Goal: Task Accomplishment & Management: Manage account settings

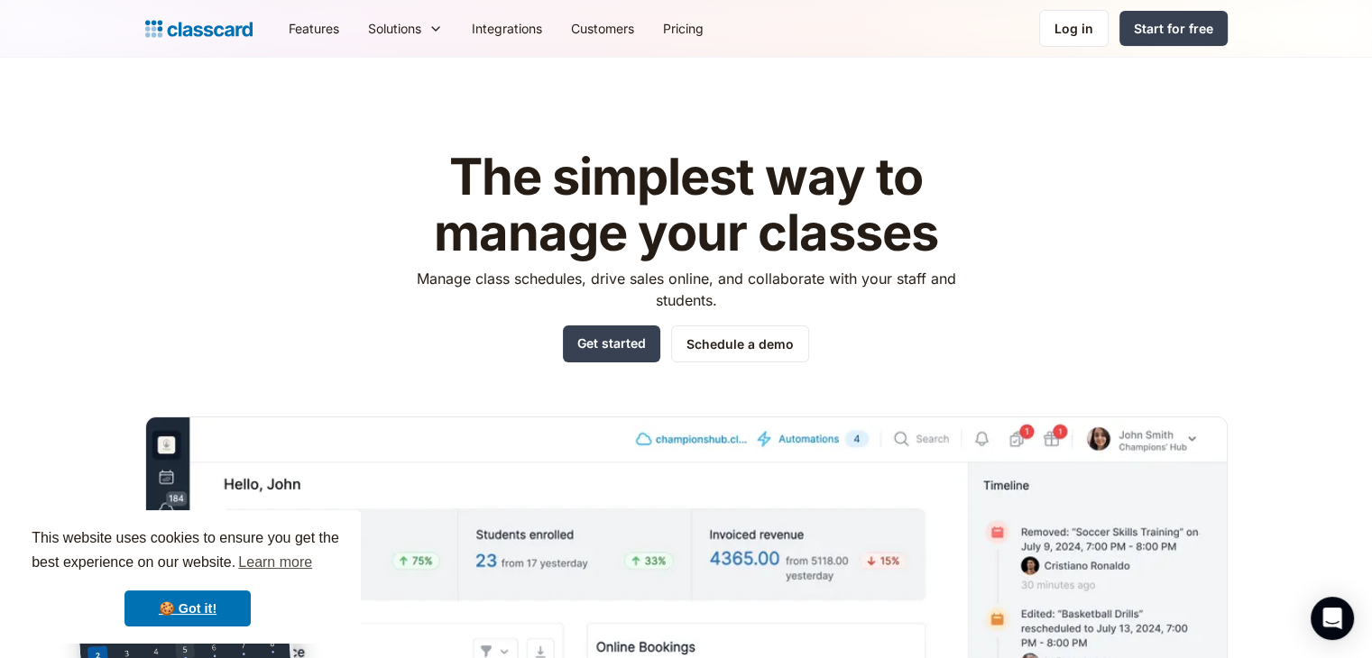
click at [1079, 47] on nav "Features Resources Blog The latest industry news, updates and info. Customer st…" at bounding box center [750, 28] width 953 height 41
click at [1075, 34] on div "Log in" at bounding box center [1073, 28] width 39 height 19
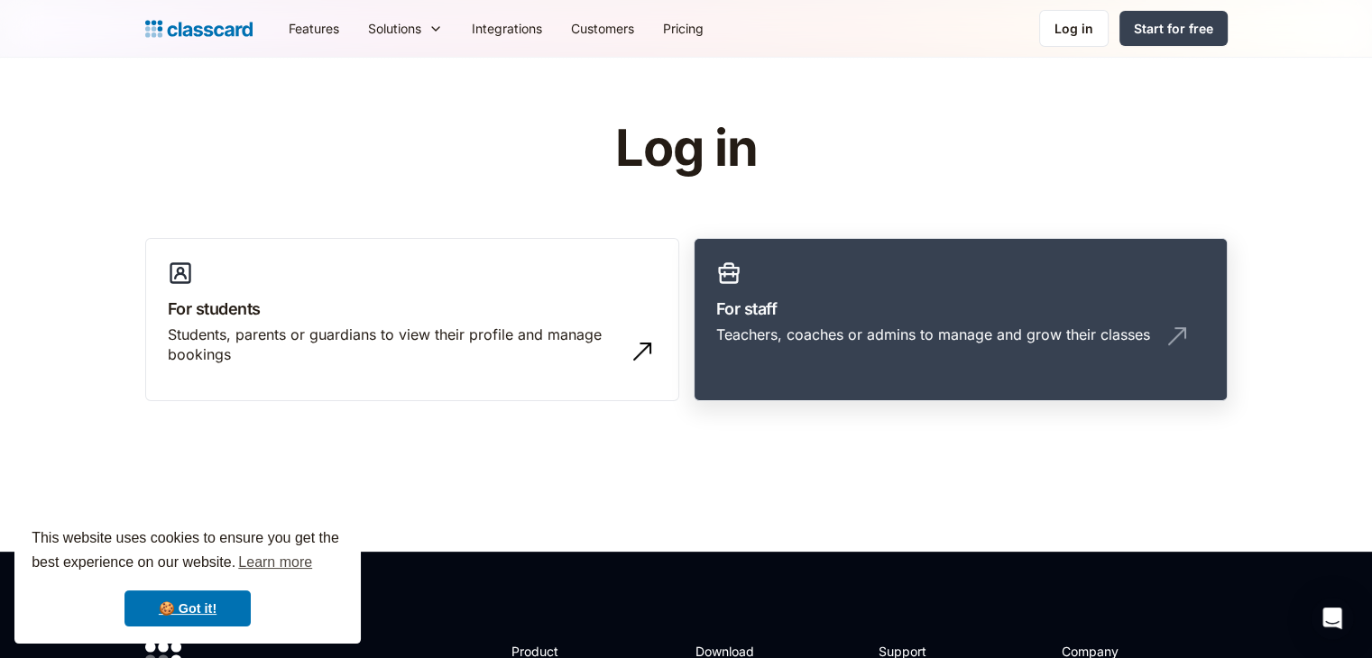
click at [761, 362] on link "For staff Teachers, coaches or admins to manage and grow their classes" at bounding box center [960, 320] width 534 height 164
